Goal: Task Accomplishment & Management: Manage account settings

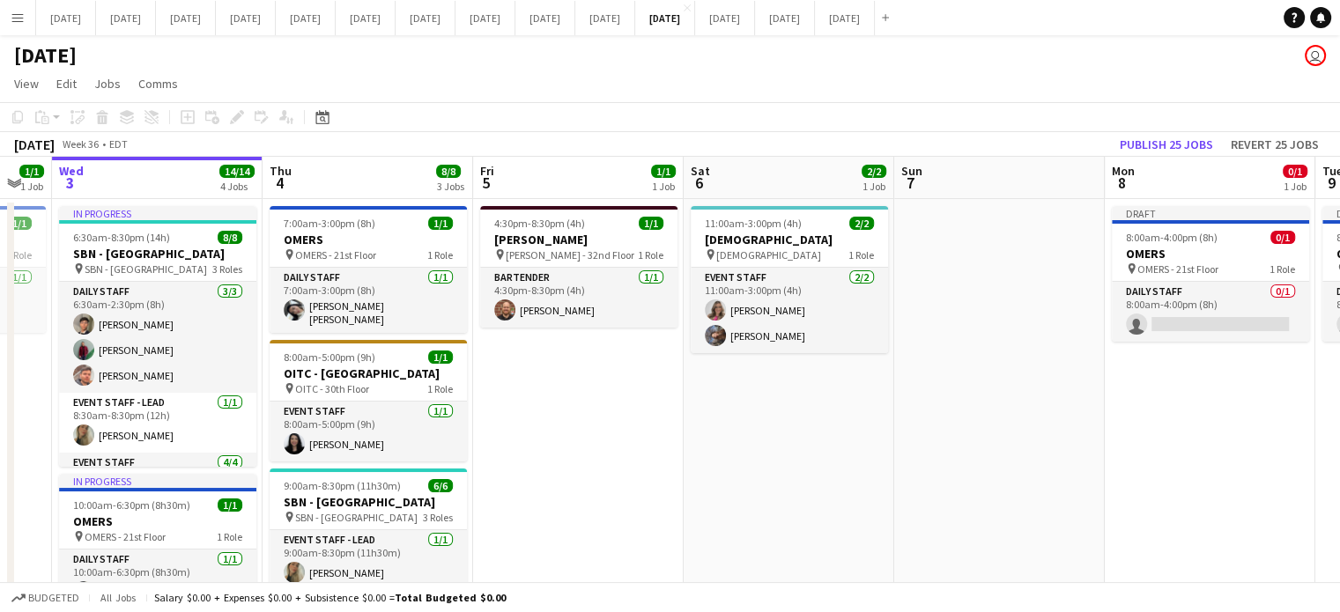
scroll to position [0, 632]
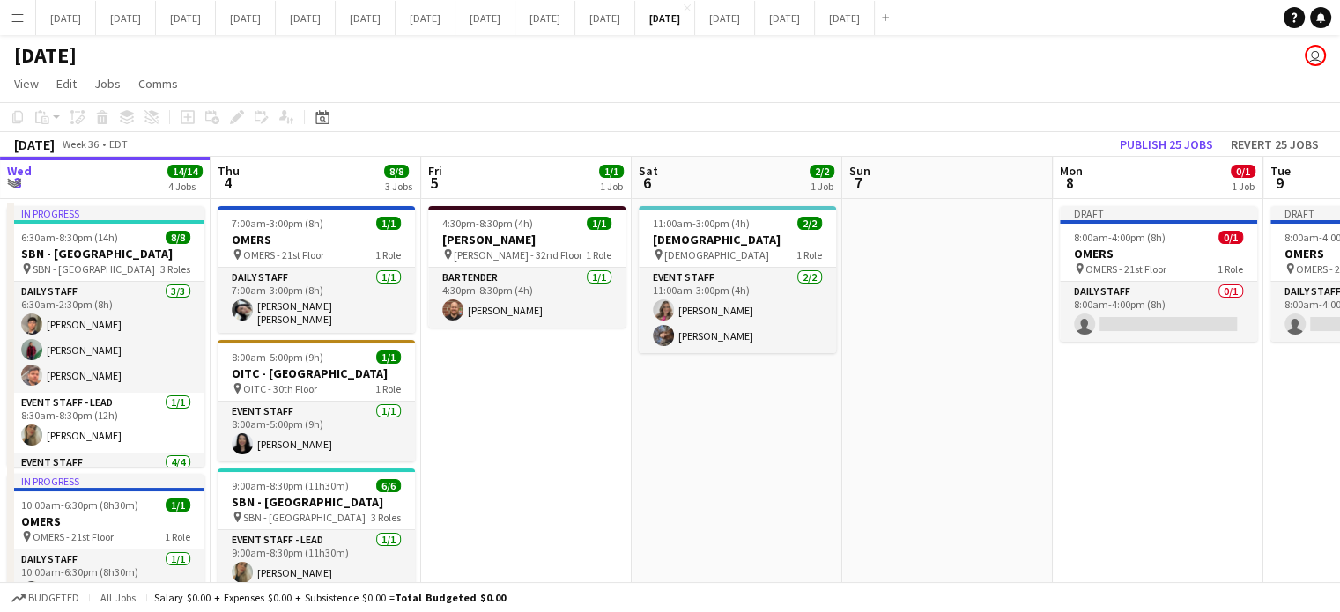
drag, startPoint x: 1117, startPoint y: 255, endPoint x: 907, endPoint y: 302, distance: 215.7
click at [907, 302] on app-calendar-viewport "Sun 31 Mon 1 Tue 2 1/1 1 Job Wed 3 14/14 4 Jobs Thu 4 8/8 3 Jobs Fri 5 1/1 1 Jo…" at bounding box center [670, 595] width 1340 height 877
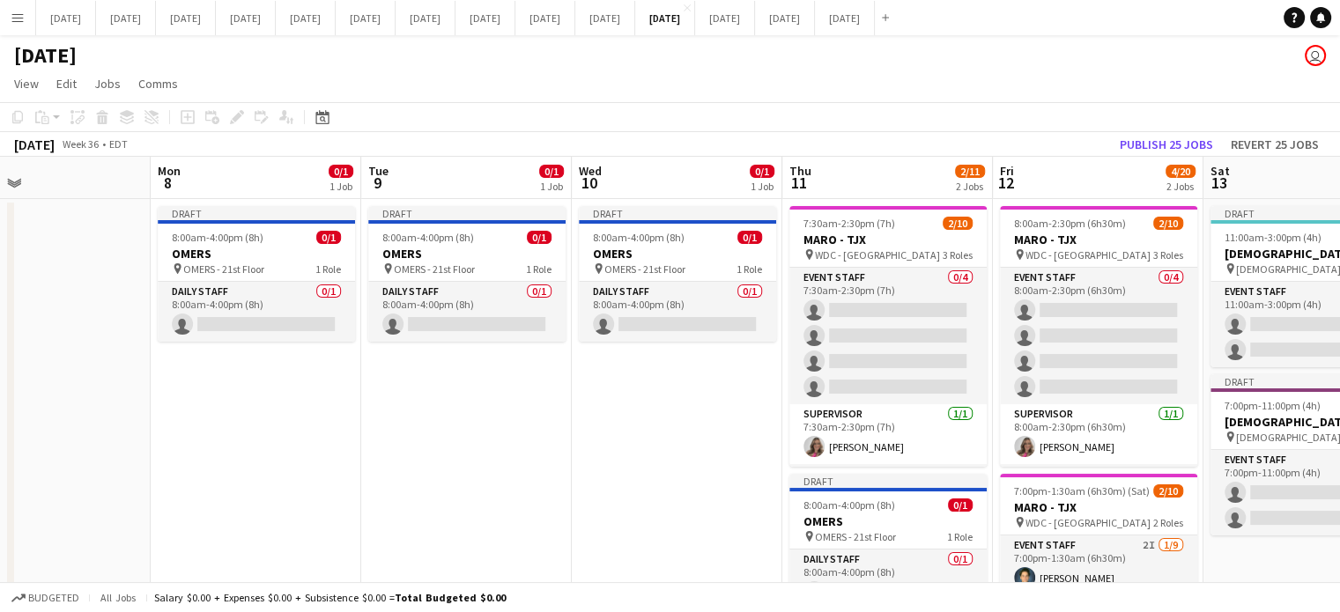
scroll to position [0, 692]
drag, startPoint x: 1056, startPoint y: 397, endPoint x: 219, endPoint y: 459, distance: 839.2
click at [219, 459] on app-calendar-viewport "Thu 4 8/8 3 Jobs Fri 5 1/1 1 Job Sat 6 2/2 1 Job Sun 7 Mon 8 0/1 1 Job Tue 9 0/…" at bounding box center [670, 595] width 1340 height 877
click at [596, 462] on app-date-cell "Draft 8:00am-4:00pm (8h) 0/1 OMERS pin OMERS - 21st Floor 1 Role Daily Staff 0/…" at bounding box center [676, 616] width 211 height 834
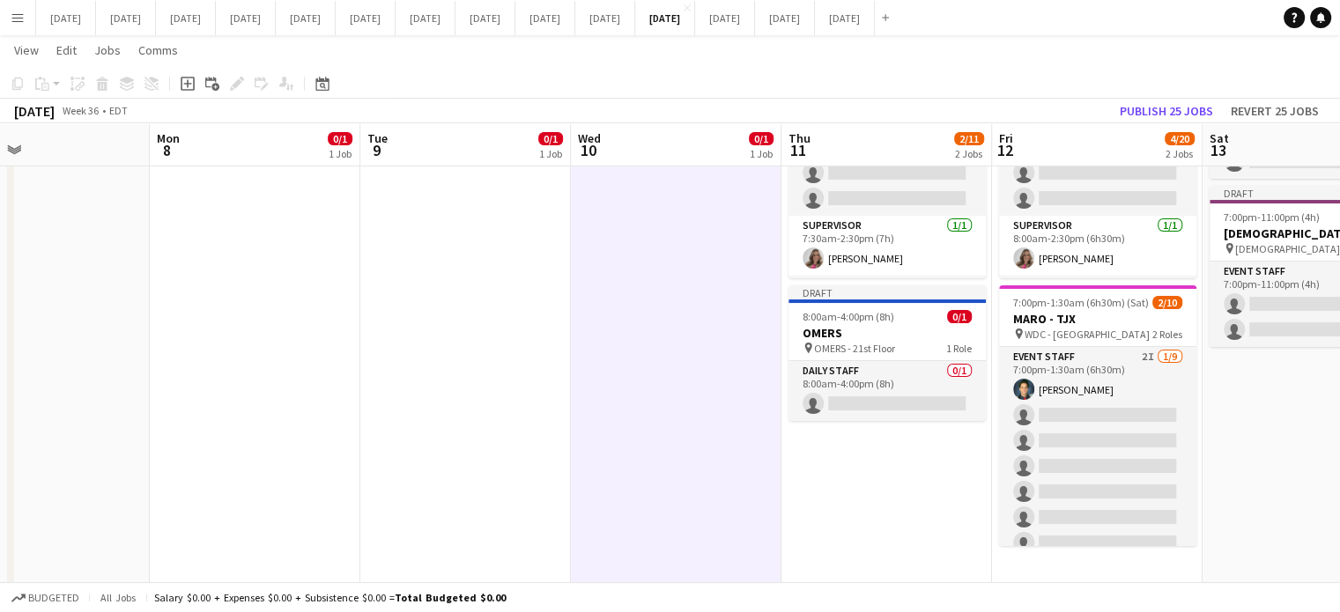
scroll to position [213, 0]
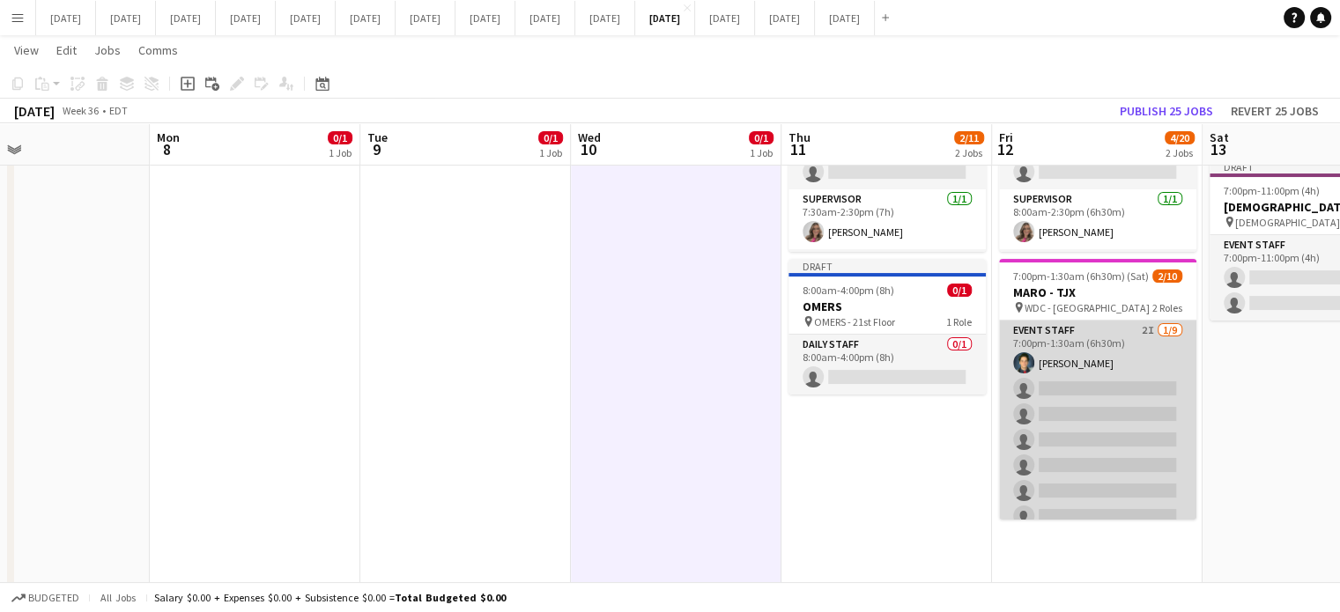
click at [1178, 340] on app-card-role "Event Staff 2I [DATE] 7:00pm-1:30am (6h30m) [PERSON_NAME] single-neutral-action…" at bounding box center [1097, 453] width 197 height 264
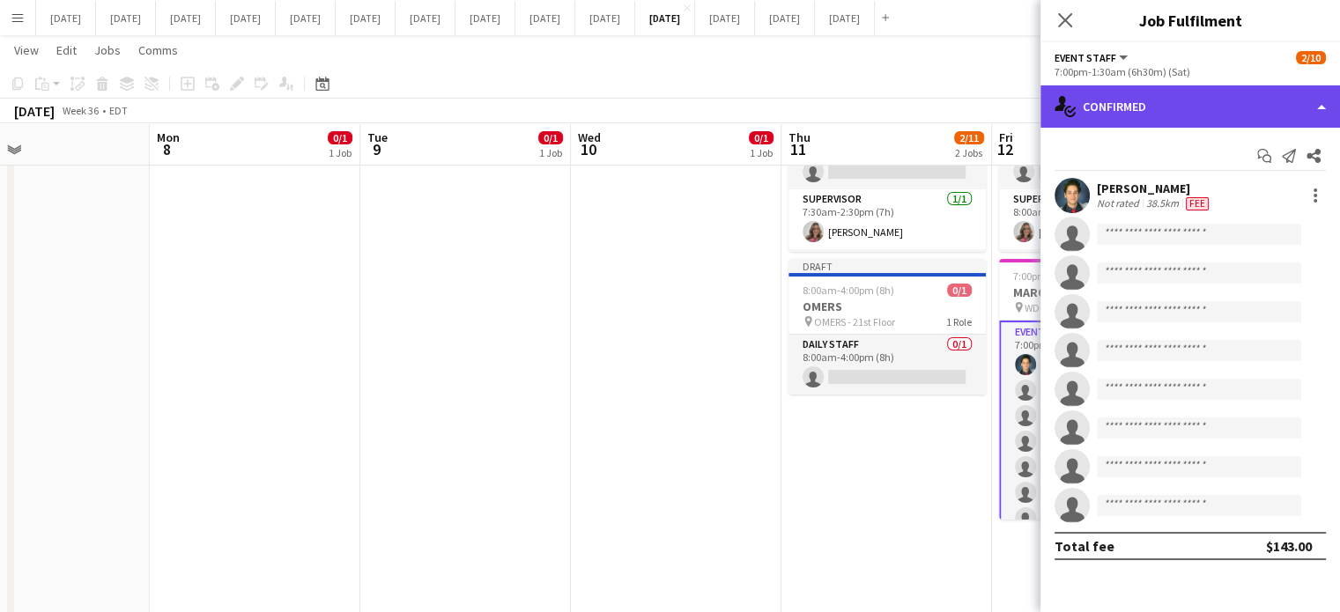
click at [1202, 109] on div "single-neutral-actions-check-2 Confirmed" at bounding box center [1190, 106] width 300 height 42
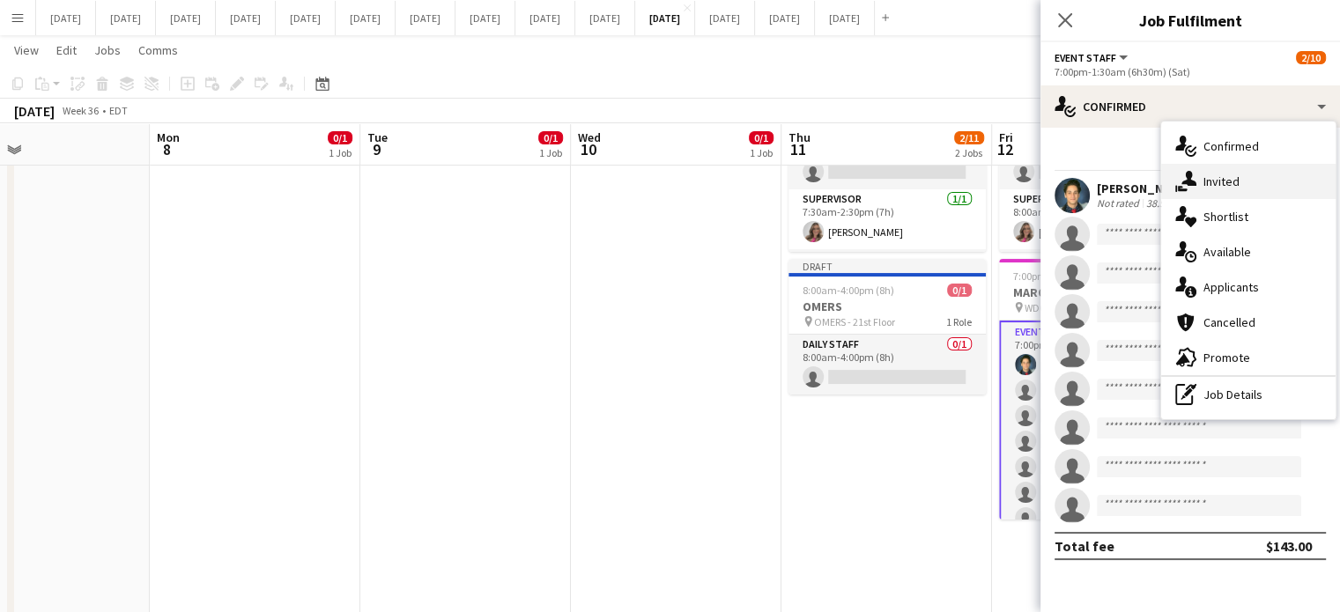
click at [1207, 165] on div "single-neutral-actions-share-1 Invited" at bounding box center [1248, 181] width 174 height 35
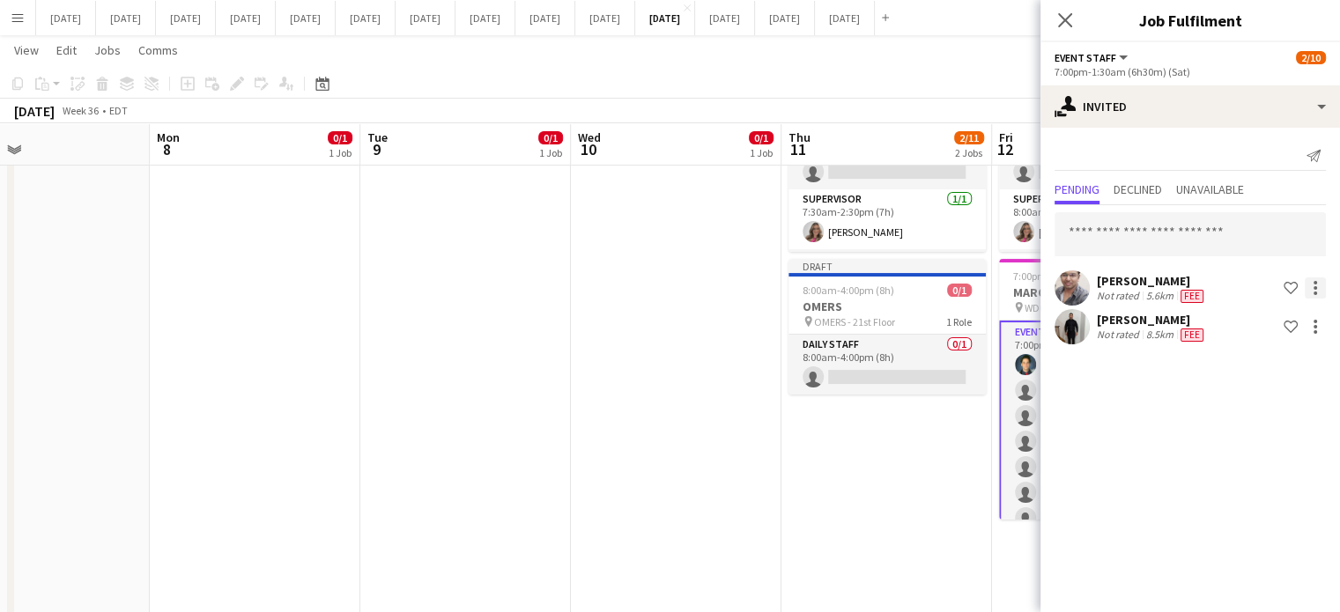
click at [1320, 291] on div at bounding box center [1315, 288] width 21 height 21
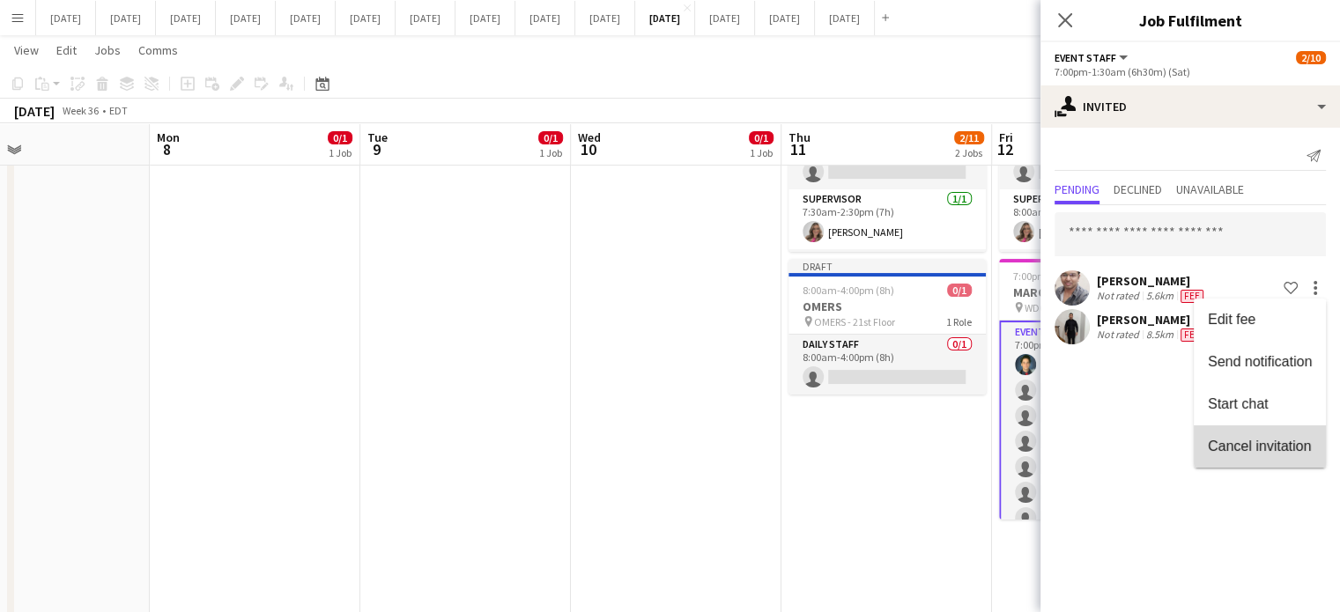
click at [1268, 447] on span "Cancel invitation" at bounding box center [1259, 446] width 103 height 15
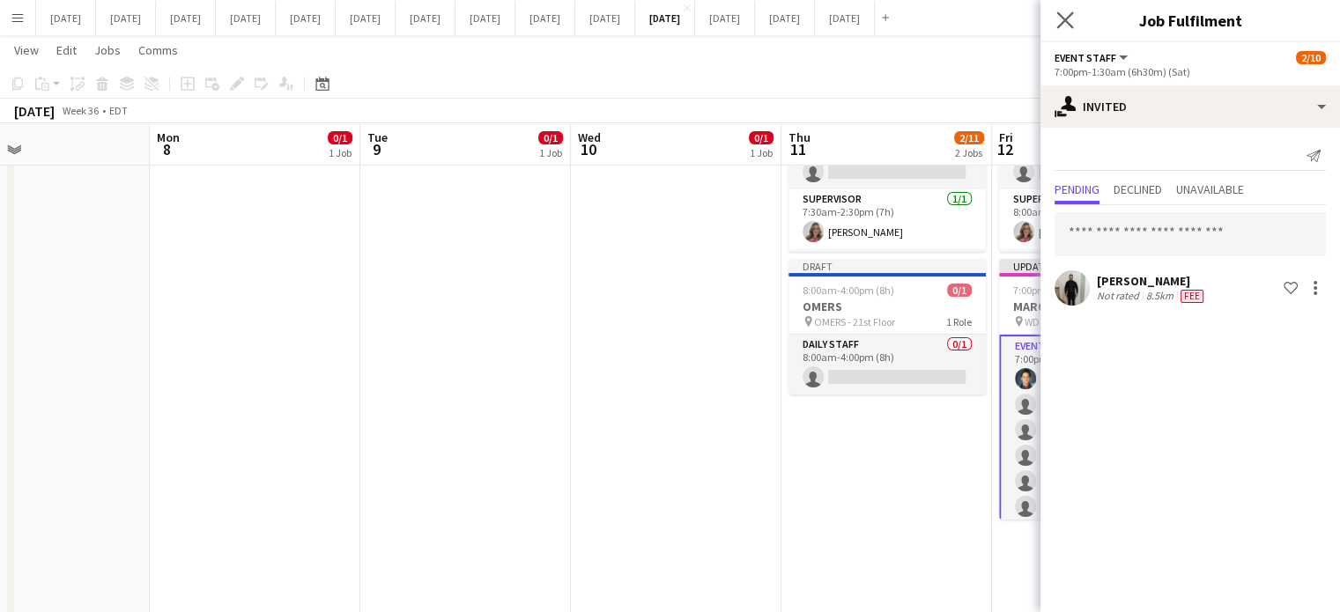
click at [1068, 27] on icon "Close pop-in" at bounding box center [1064, 19] width 17 height 17
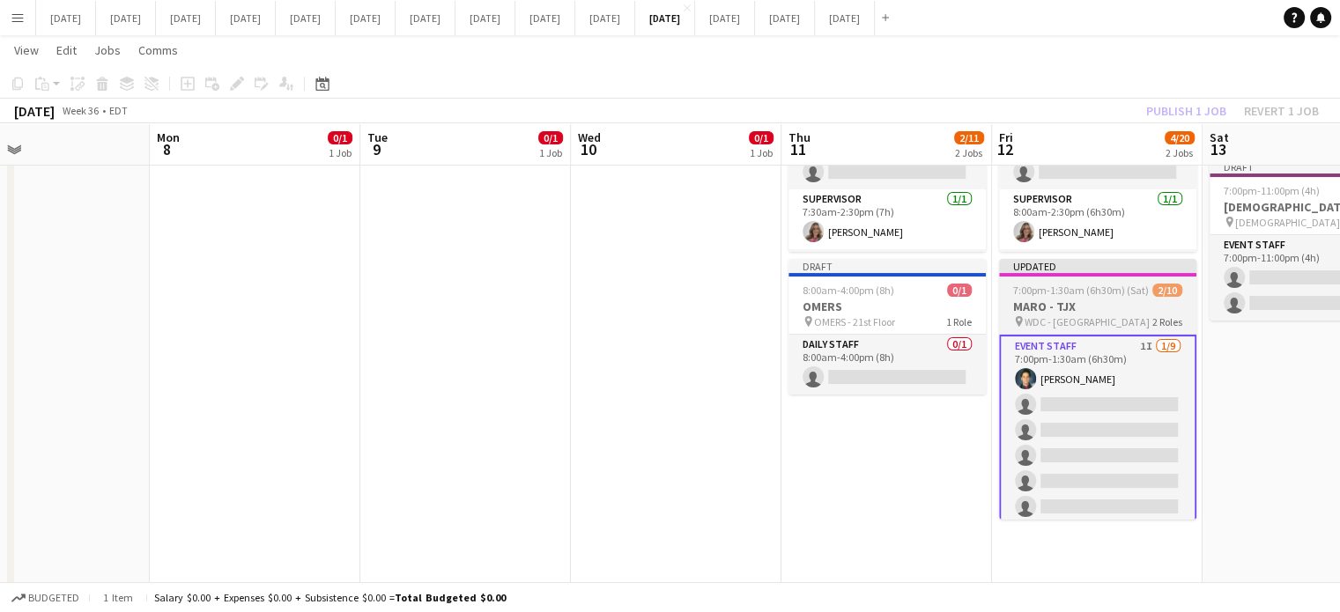
click at [1092, 277] on app-job-card "Updated 7:00pm-1:30am (6h30m) (Sat) 2/10 MARO - TJX pin WDC - West Drive 2 Role…" at bounding box center [1097, 389] width 197 height 261
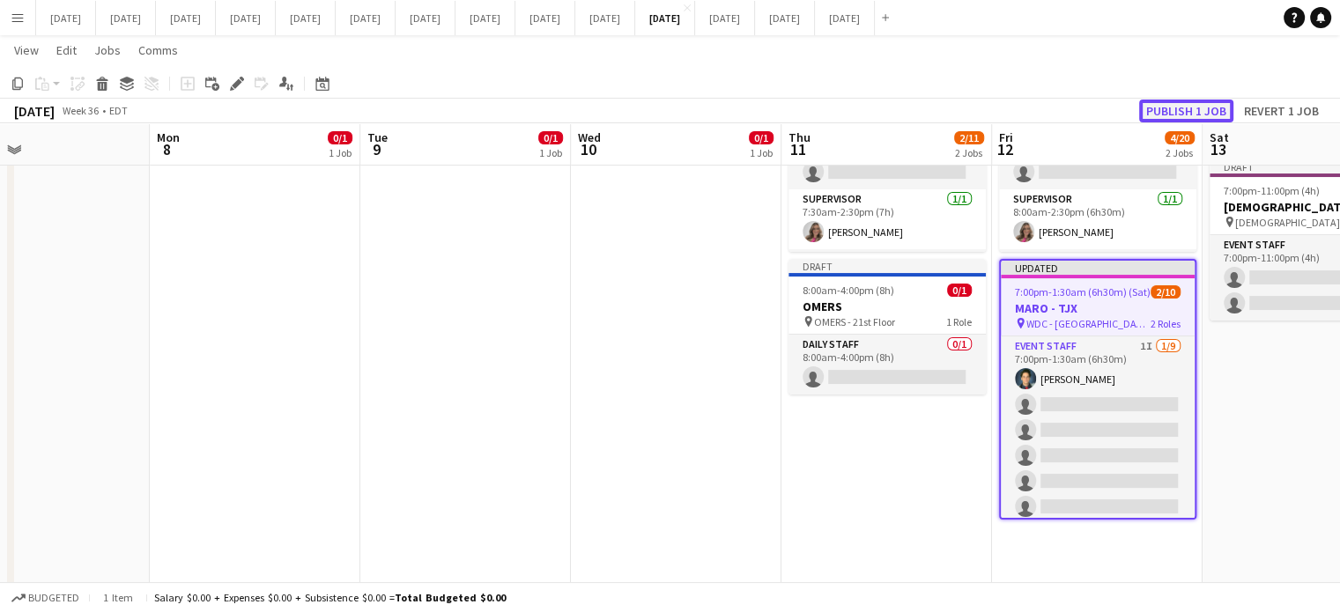
click at [1188, 109] on button "Publish 1 job" at bounding box center [1186, 111] width 94 height 23
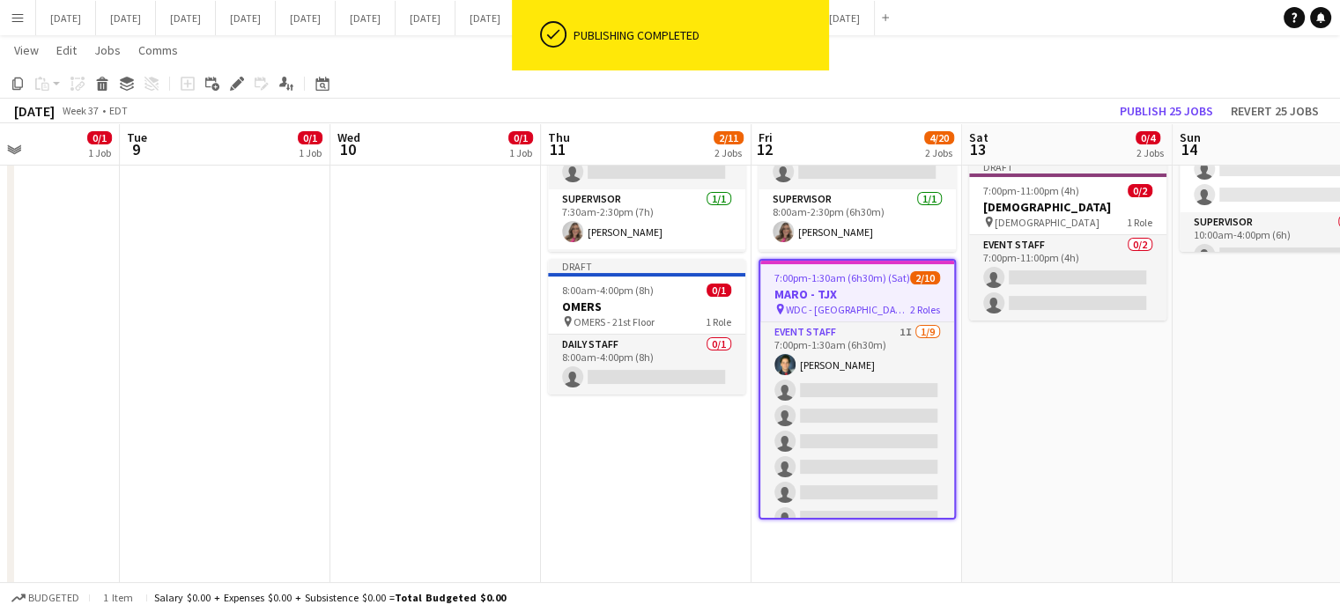
scroll to position [0, 781]
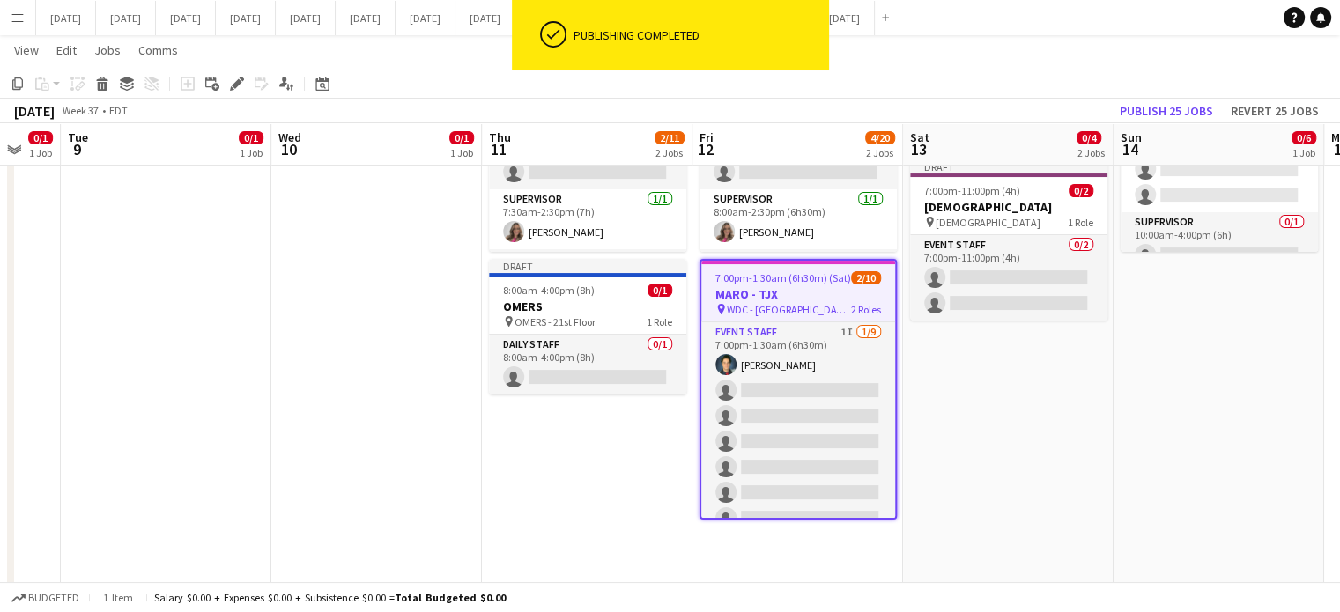
drag, startPoint x: 1203, startPoint y: 495, endPoint x: 903, endPoint y: 575, distance: 310.1
click at [903, 575] on app-calendar-viewport "Fri 5 1/1 1 Job Sat 6 2/2 1 Job Sun 7 Mon 8 0/1 1 Job Tue 9 0/1 1 Job Wed 10 0/…" at bounding box center [670, 337] width 1340 height 963
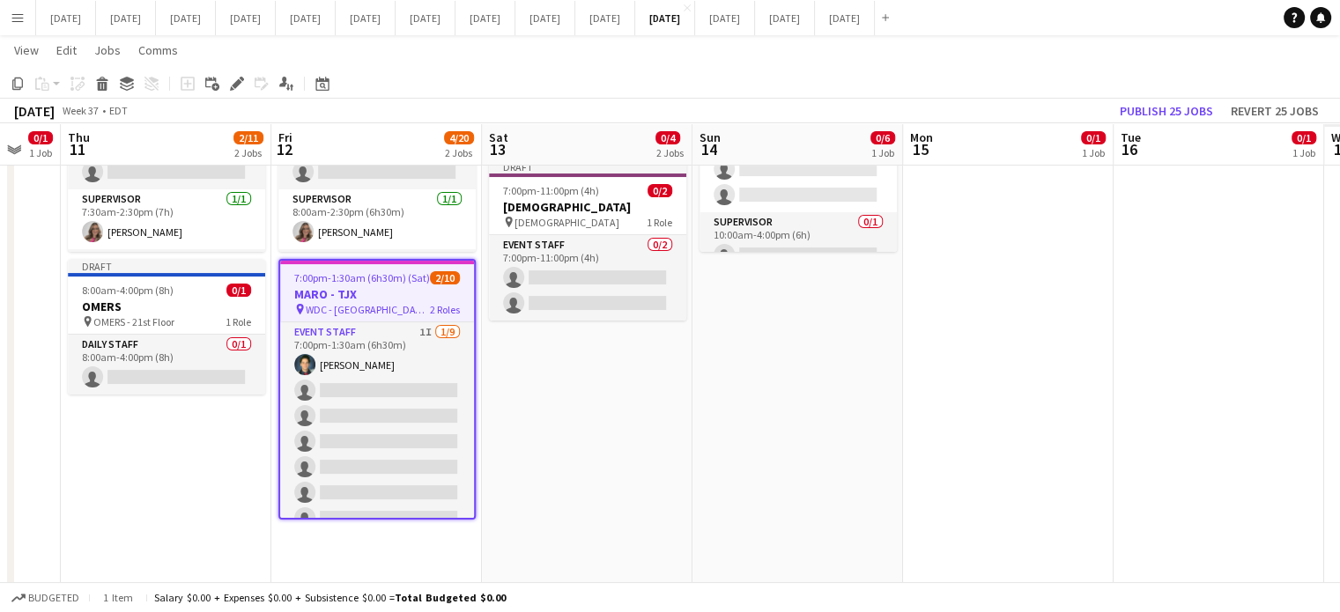
scroll to position [0, 692]
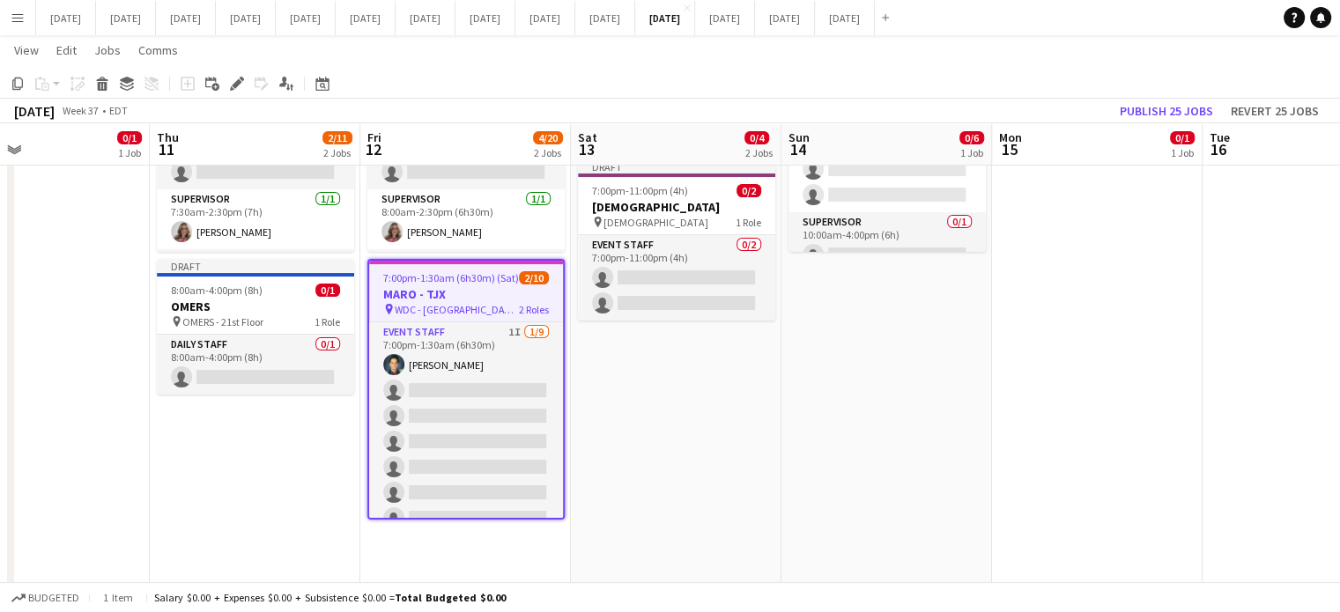
drag, startPoint x: 1298, startPoint y: 449, endPoint x: 320, endPoint y: 654, distance: 999.0
click at [320, 611] on html "Menu Boards Boards Boards All jobs Status Workforce Workforce My Workforce Recr…" at bounding box center [670, 318] width 1340 height 1062
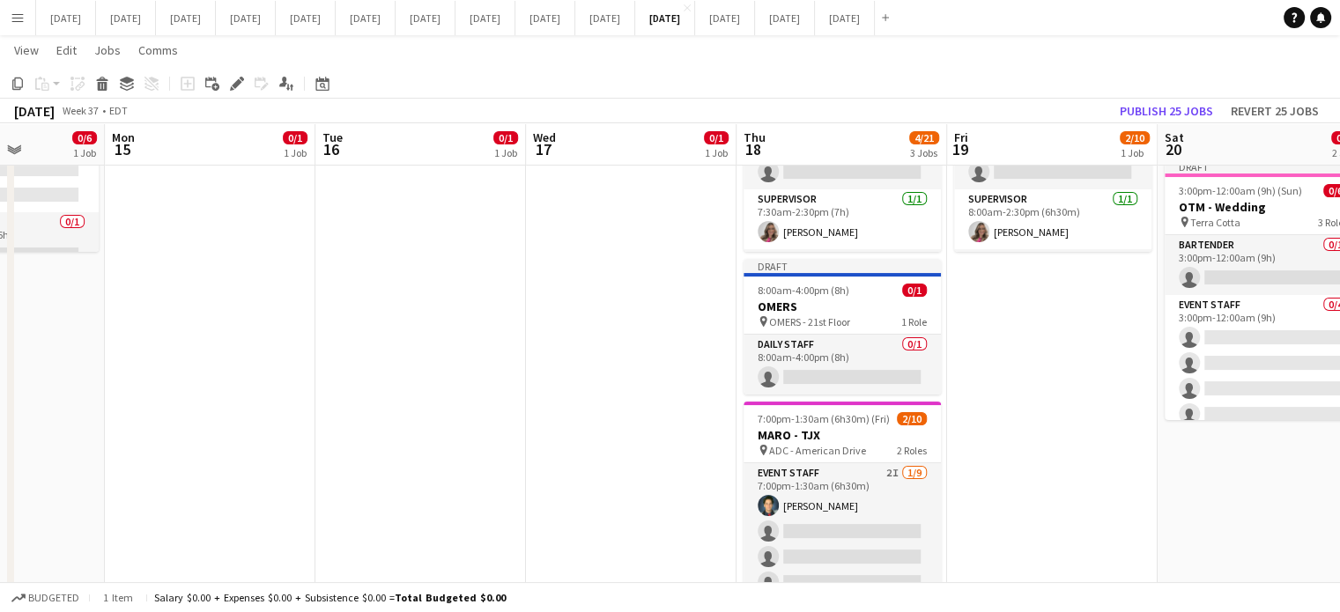
scroll to position [0, 781]
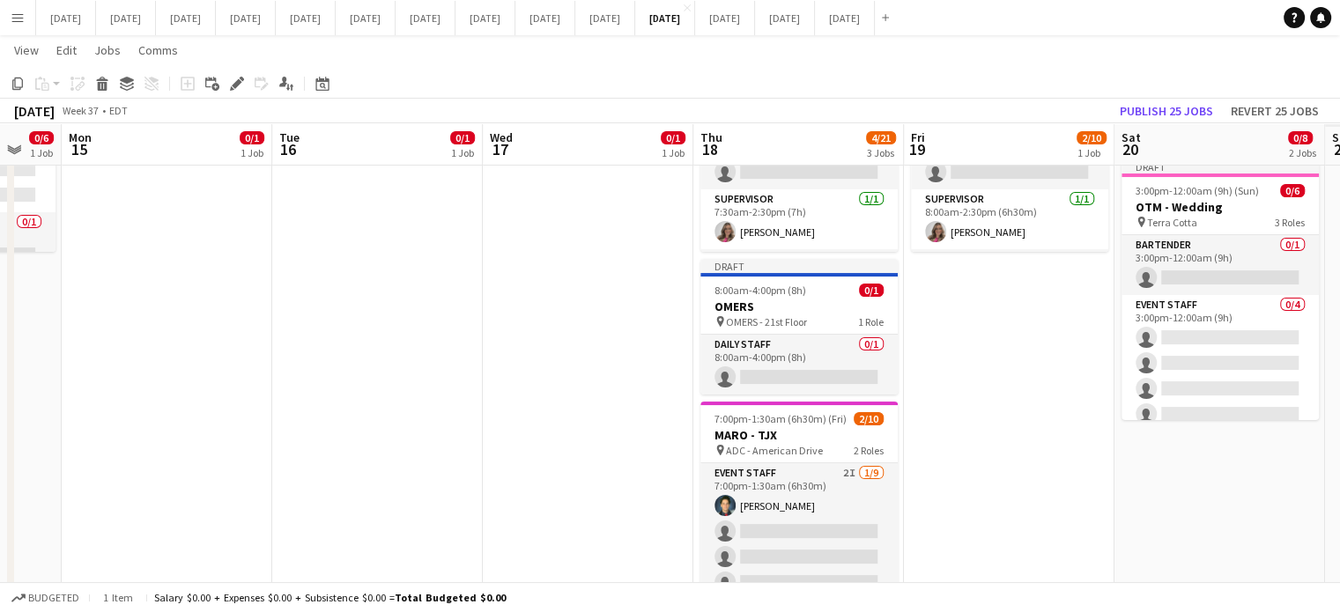
drag, startPoint x: 1002, startPoint y: 383, endPoint x: 226, endPoint y: 476, distance: 781.6
click at [226, 476] on app-calendar-viewport "Thu 11 2/11 2 Jobs Fri 12 4/20 2 Jobs Sat 13 0/4 2 Jobs Sun 14 0/6 1 Job Mon 15…" at bounding box center [670, 337] width 1340 height 963
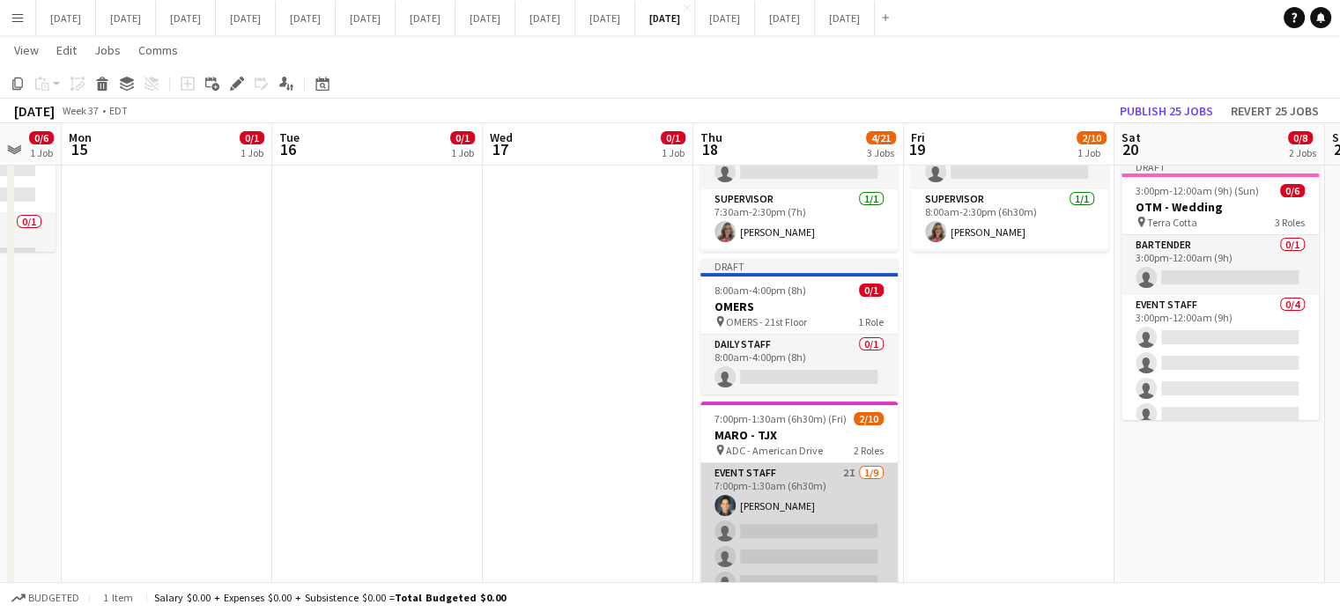
click at [833, 470] on app-card-role "Event Staff 2I [DATE] 7:00pm-1:30am (6h30m) [PERSON_NAME] single-neutral-action…" at bounding box center [798, 595] width 197 height 264
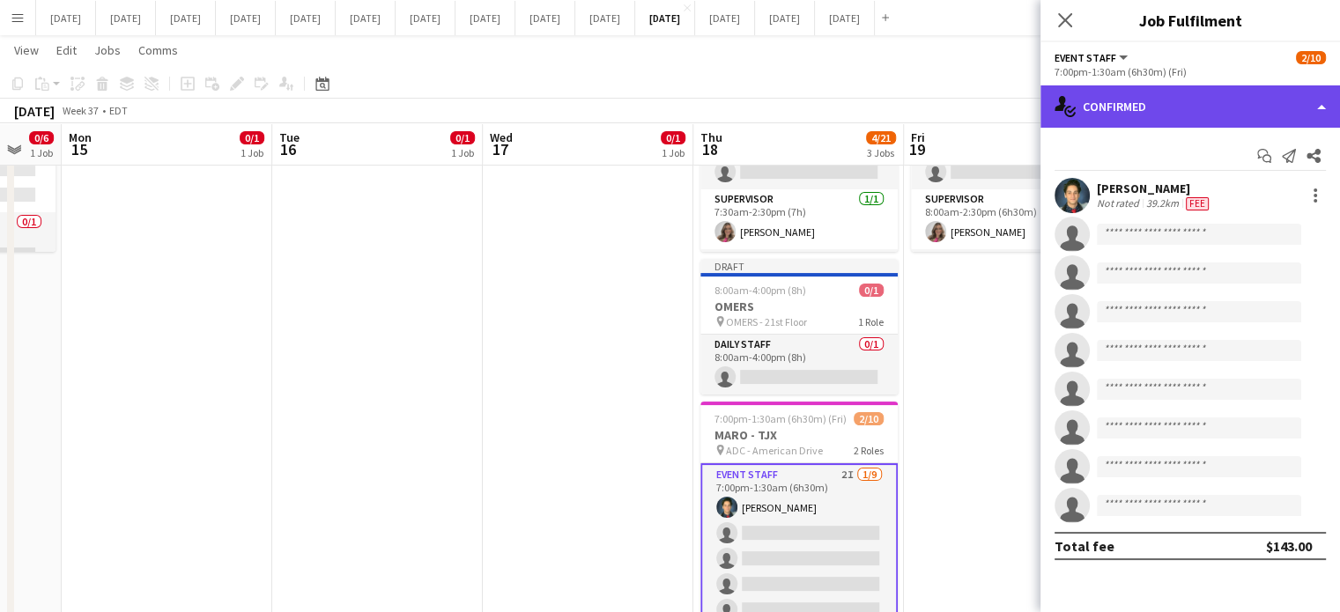
click at [1157, 116] on div "single-neutral-actions-check-2 Confirmed" at bounding box center [1190, 106] width 300 height 42
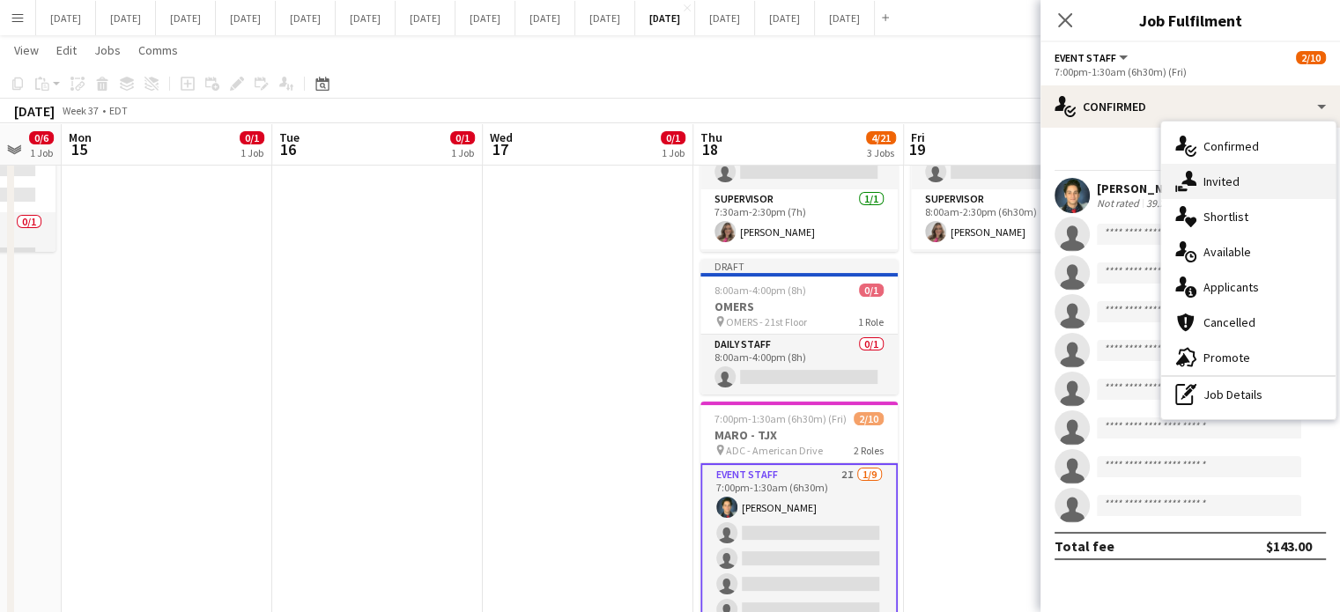
click at [1224, 184] on span "Invited" at bounding box center [1221, 182] width 36 height 16
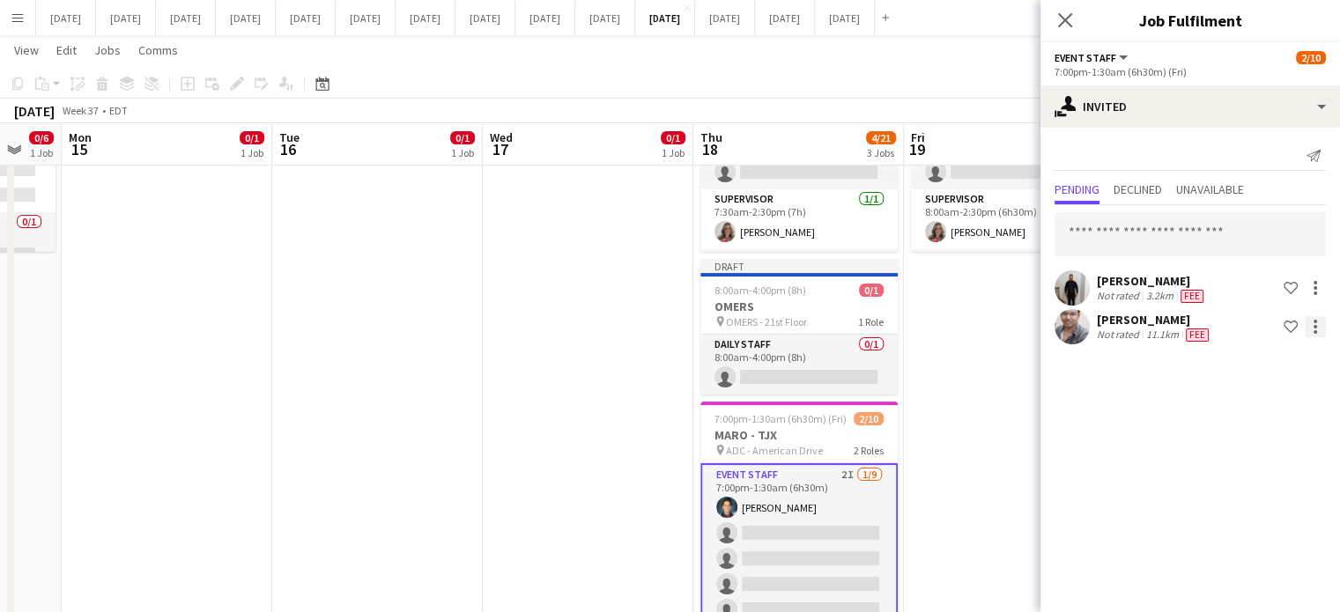
click at [1318, 323] on div at bounding box center [1315, 326] width 21 height 21
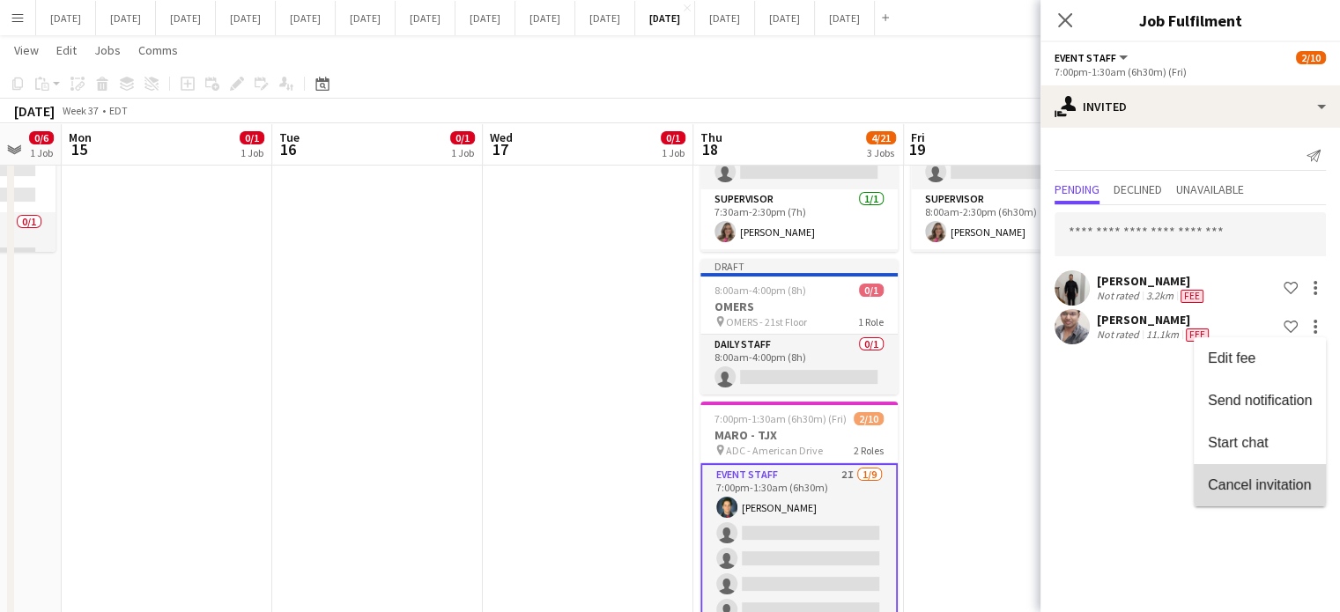
click at [1254, 482] on span "Cancel invitation" at bounding box center [1259, 484] width 103 height 15
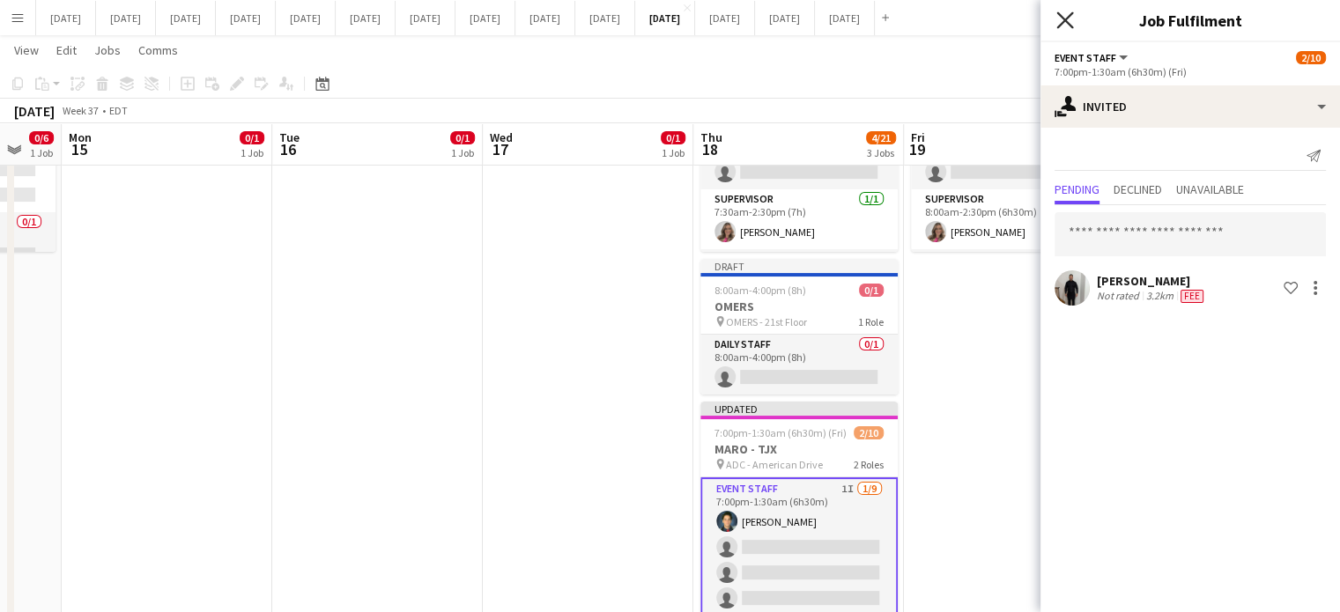
click at [1064, 19] on icon "Close pop-in" at bounding box center [1064, 19] width 17 height 17
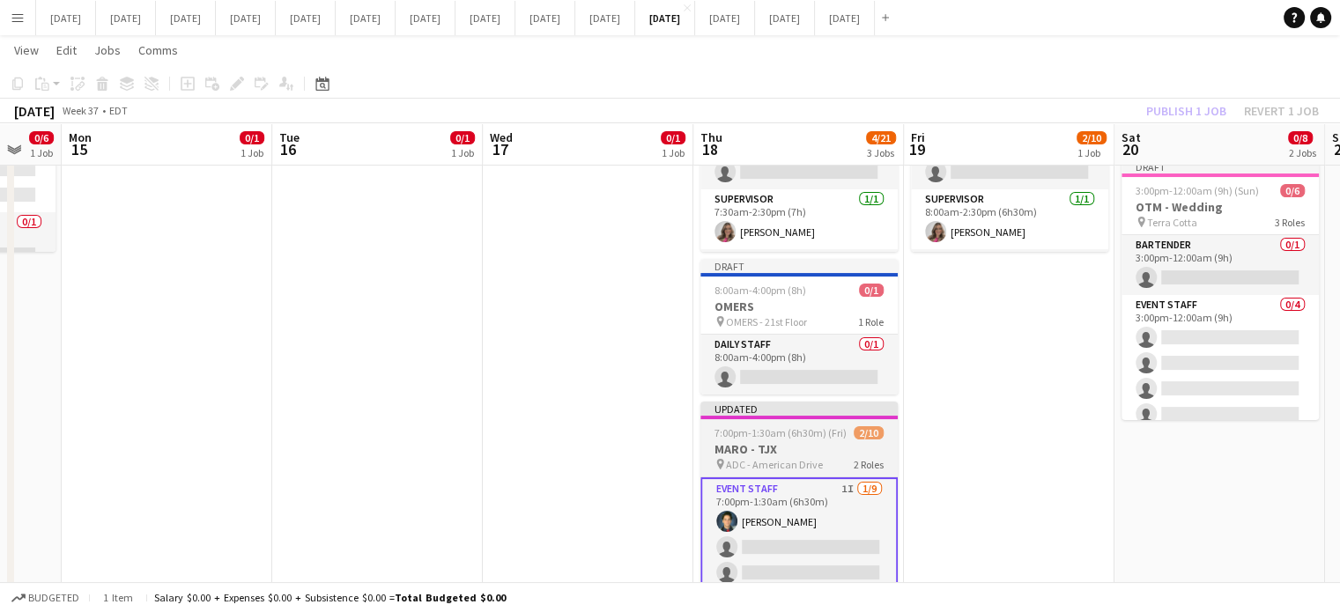
click at [838, 441] on h3 "MARO - TJX" at bounding box center [798, 449] width 197 height 16
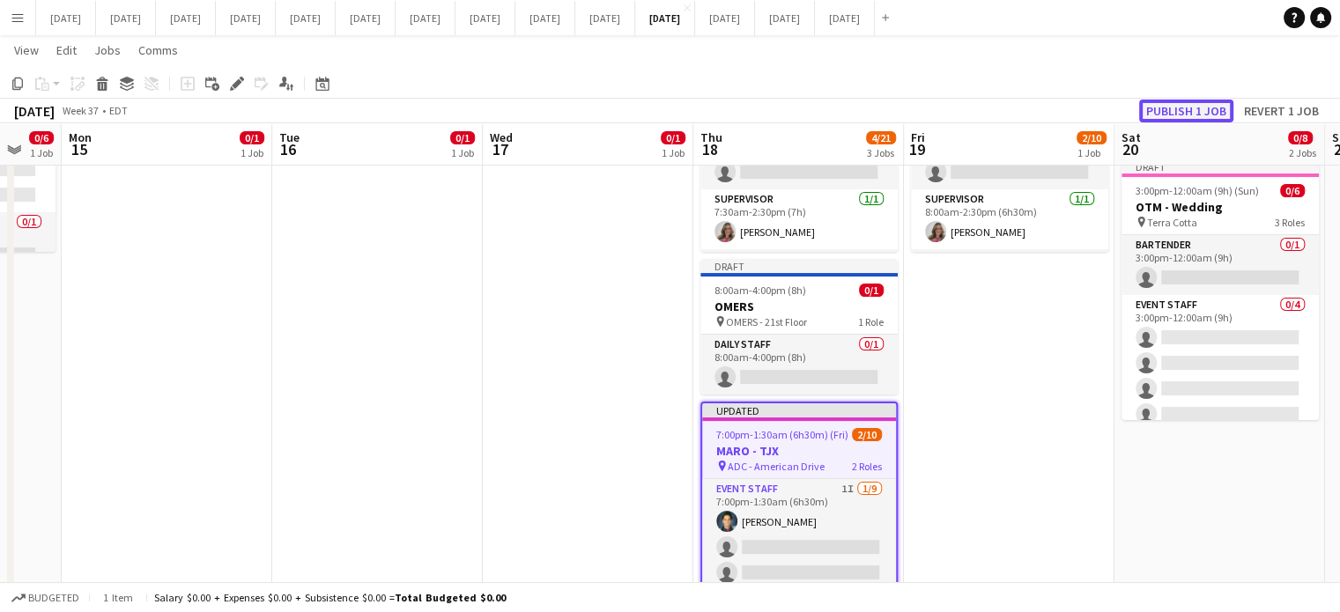
click at [1173, 115] on button "Publish 1 job" at bounding box center [1186, 111] width 94 height 23
